Goal: Task Accomplishment & Management: Manage account settings

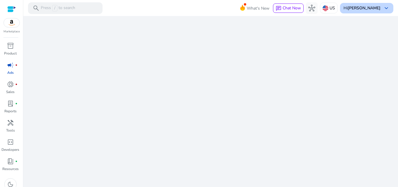
click at [360, 8] on b "[PERSON_NAME]" at bounding box center [364, 8] width 33 height 6
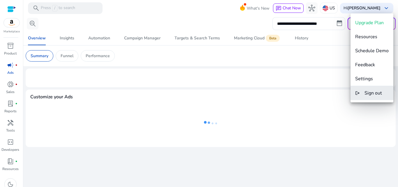
click at [376, 94] on span "Sign out" at bounding box center [373, 93] width 17 height 6
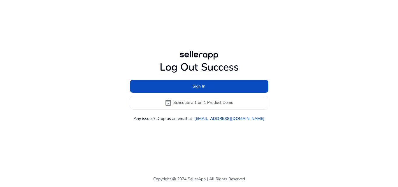
click at [205, 139] on div "Log Out Success Sign In event_available Schedule a 1 on 1 Product Demo Any issu…" at bounding box center [198, 85] width 335 height 171
